Goal: Transaction & Acquisition: Purchase product/service

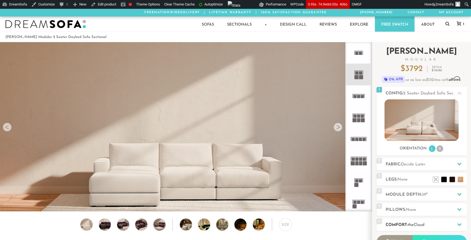
click at [420, 223] on span "Cloud" at bounding box center [419, 225] width 11 height 4
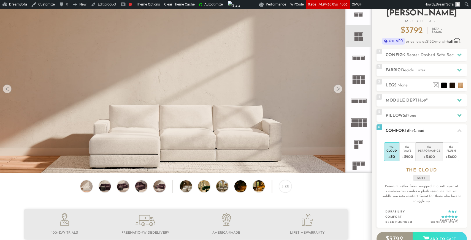
scroll to position [45, 0]
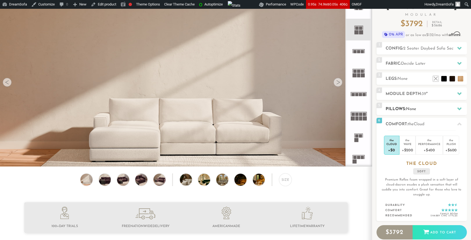
click at [432, 108] on h2 "Pillows: None" at bounding box center [426, 109] width 81 height 6
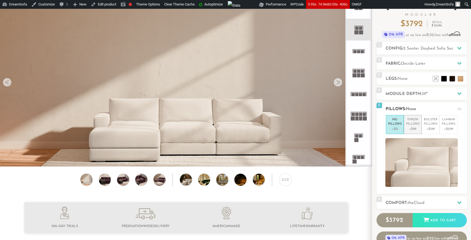
click at [411, 129] on p "+$99" at bounding box center [413, 129] width 14 height 5
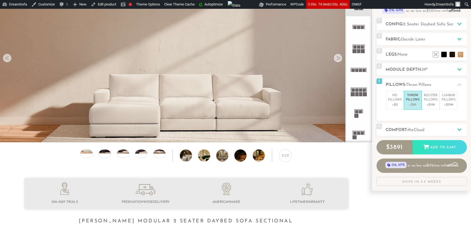
scroll to position [69, 0]
click at [143, 158] on div "Size" at bounding box center [186, 156] width 372 height 15
click at [143, 155] on div at bounding box center [141, 153] width 13 height 9
click at [143, 150] on img at bounding box center [141, 149] width 15 height 8
